Goal: Information Seeking & Learning: Understand process/instructions

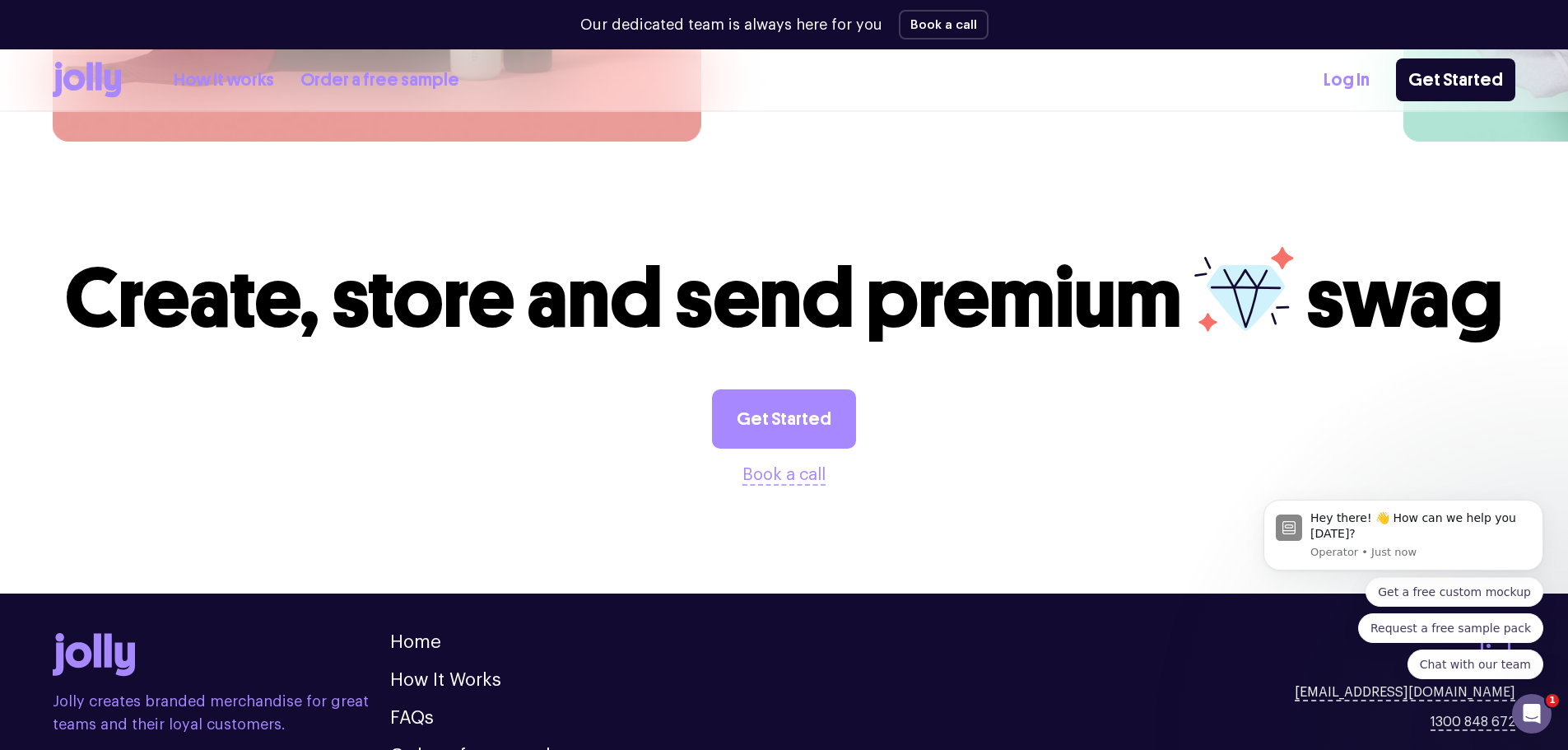
scroll to position [4592, 0]
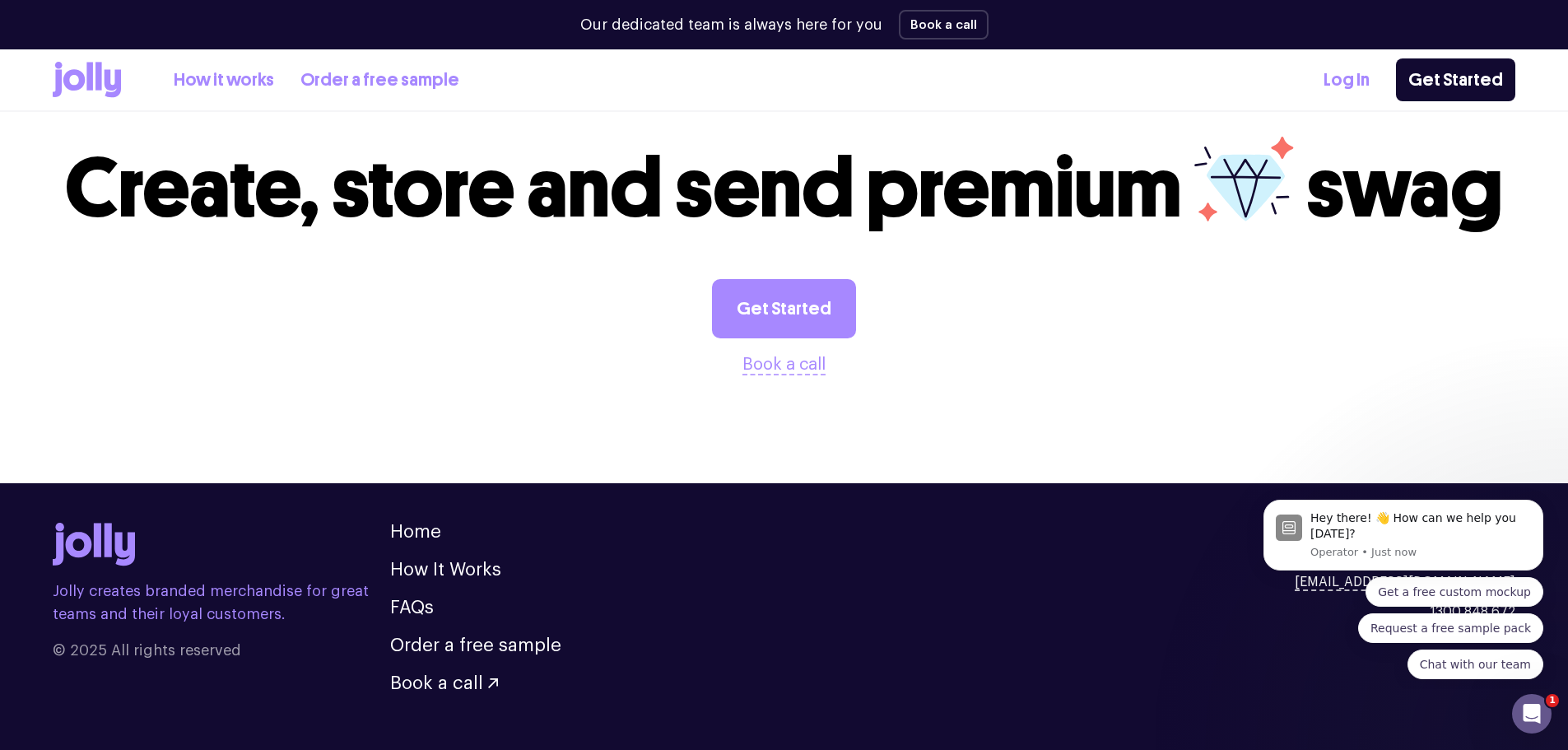
click at [425, 523] on ul "Home How It Works FAQs Order a free sample Book a call" at bounding box center [476, 608] width 171 height 170
click at [428, 523] on link "Home" at bounding box center [415, 532] width 51 height 18
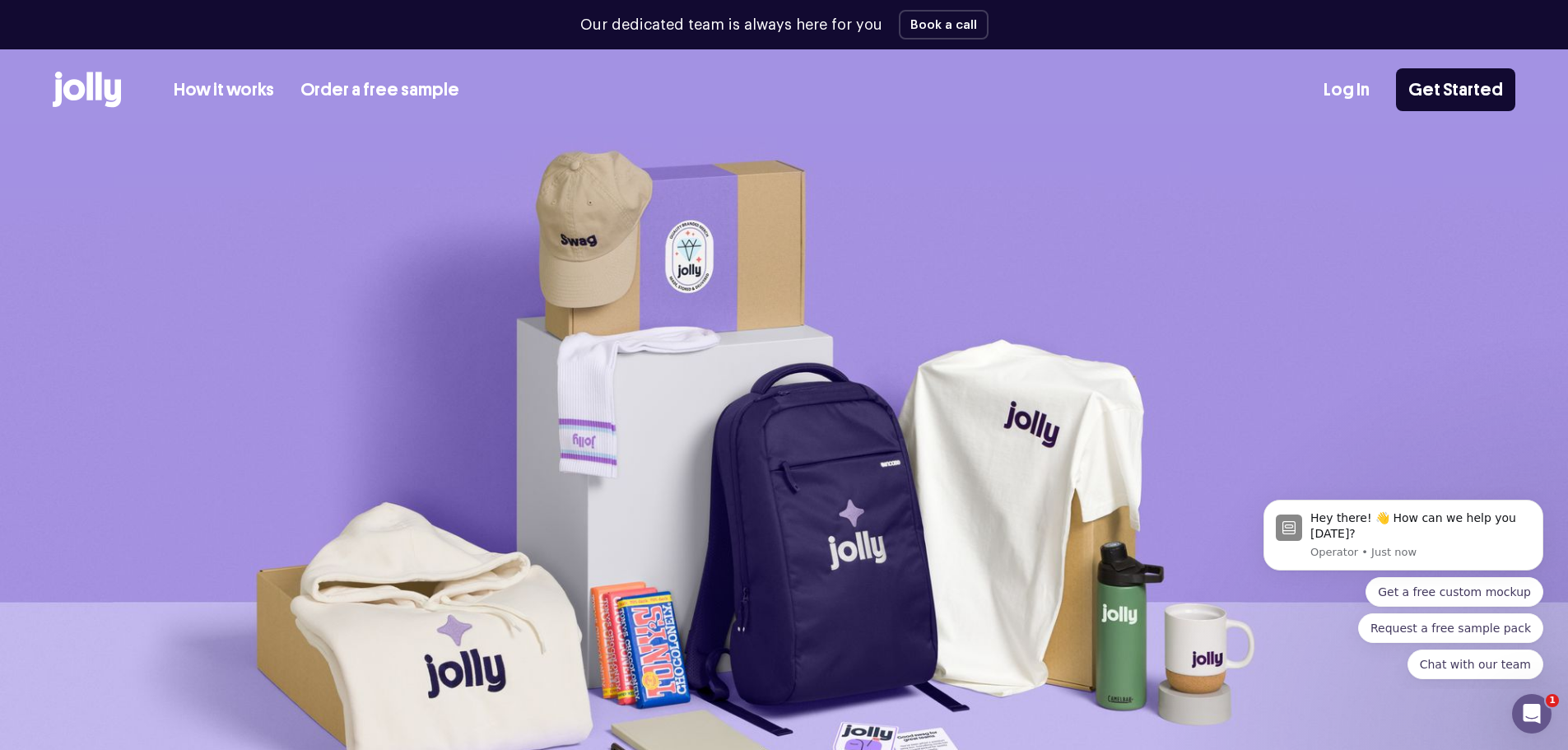
scroll to position [0, 0]
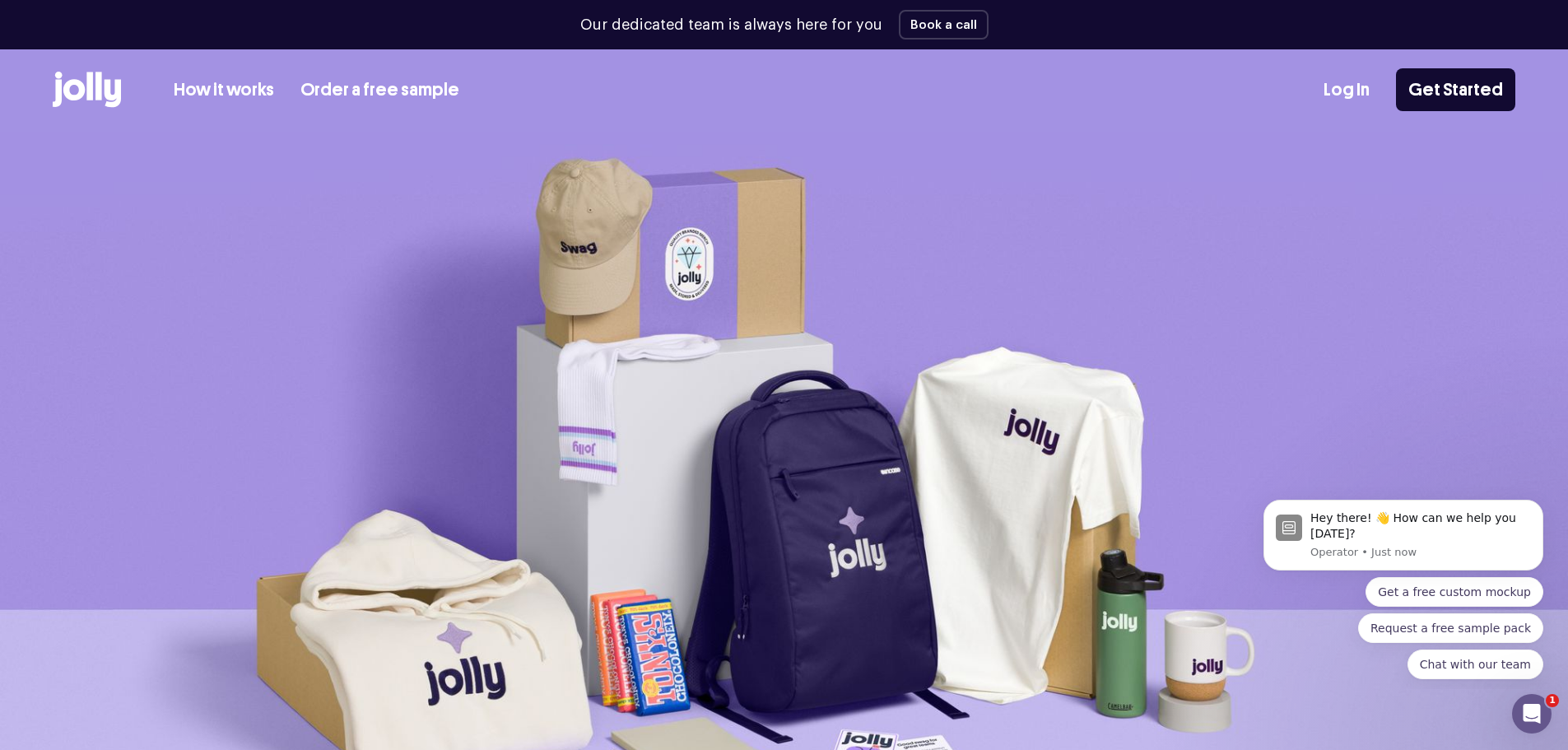
click at [237, 87] on link "How it works" at bounding box center [224, 89] width 100 height 27
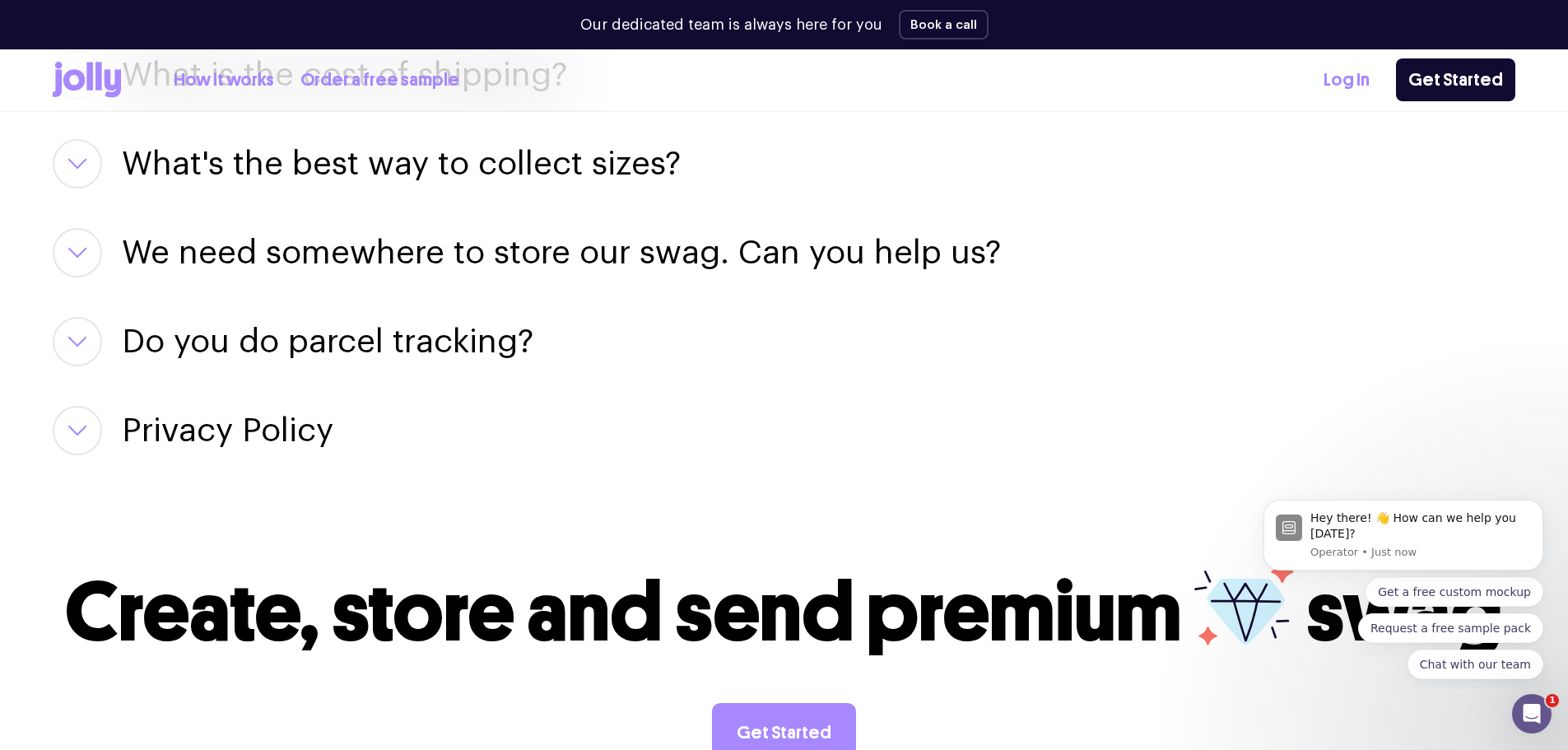
scroll to position [3044, 0]
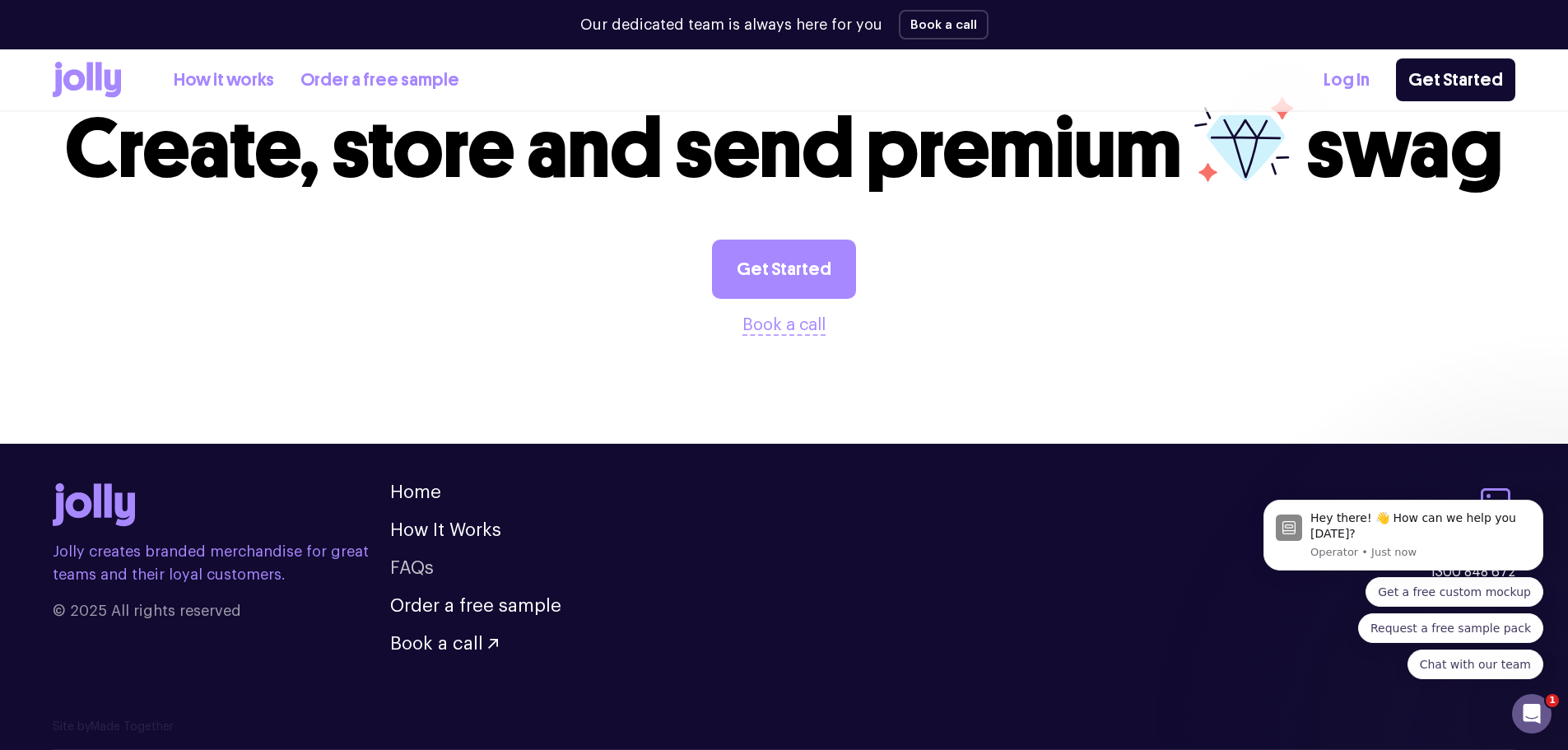
click at [423, 567] on link "FAQs" at bounding box center [412, 568] width 44 height 18
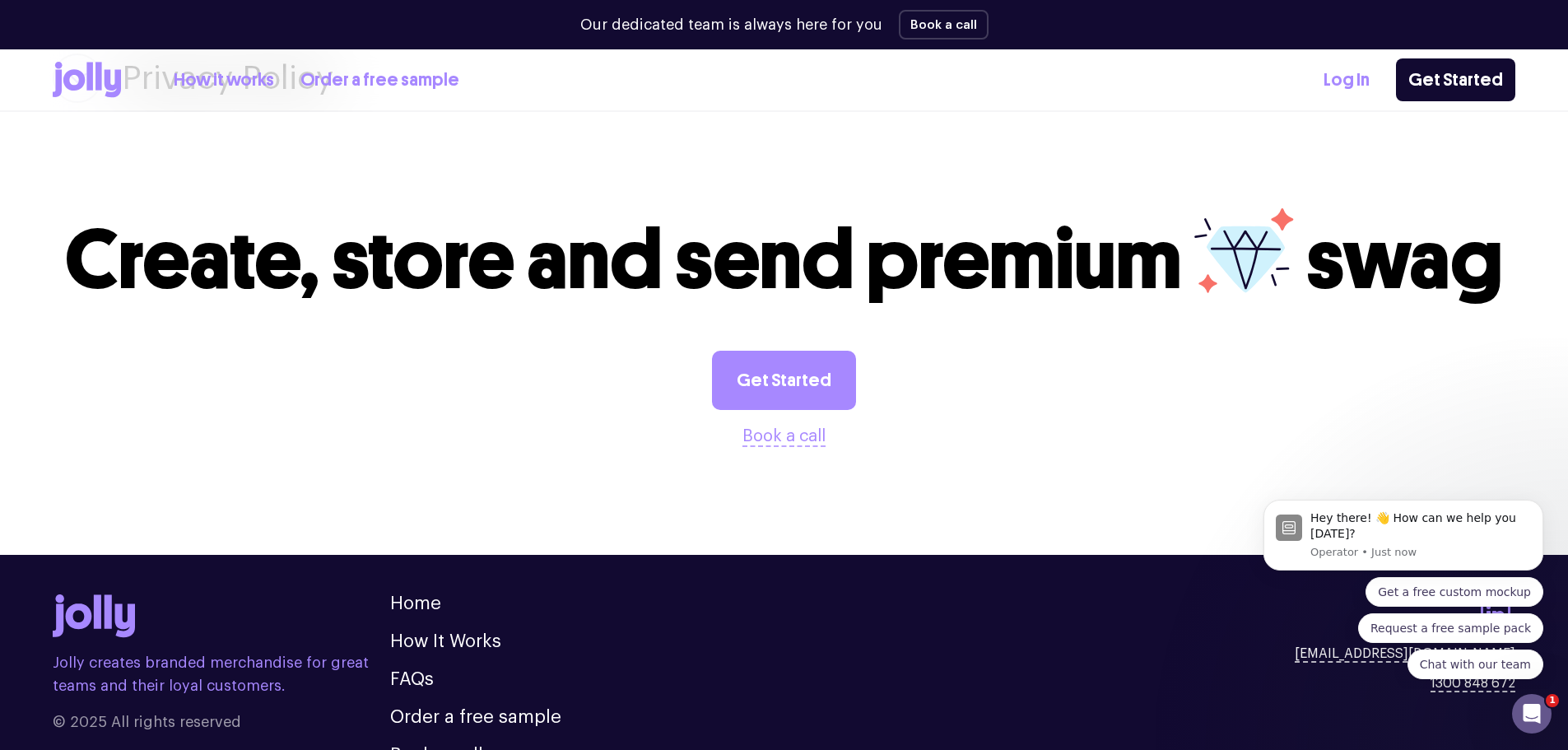
scroll to position [3044, 0]
